Goal: Task Accomplishment & Management: Use online tool/utility

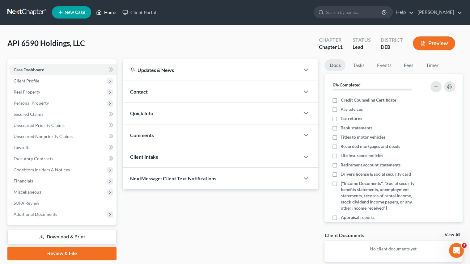
click at [107, 13] on link "Home" at bounding box center [106, 12] width 26 height 11
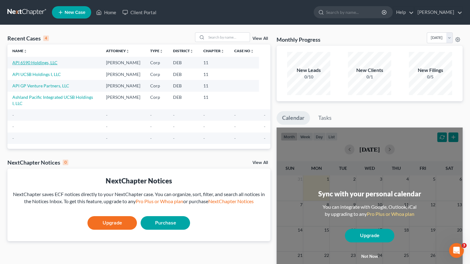
click at [38, 64] on link "API 6590 Holdings, LLC" at bounding box center [34, 62] width 45 height 5
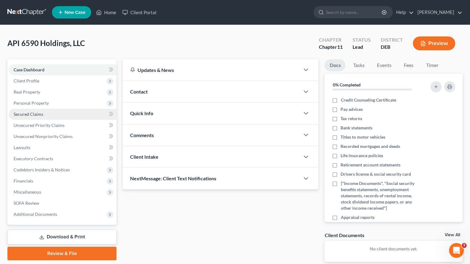
click at [37, 116] on span "Secured Claims" at bounding box center [29, 114] width 30 height 5
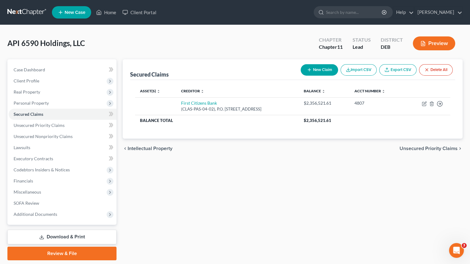
click at [289, 200] on div "Secured Claims New Claim Import CSV Export CSV Delete All Asset(s) expand_more …" at bounding box center [293, 159] width 346 height 201
click at [101, 13] on icon at bounding box center [99, 12] width 4 height 5
